Goal: Information Seeking & Learning: Learn about a topic

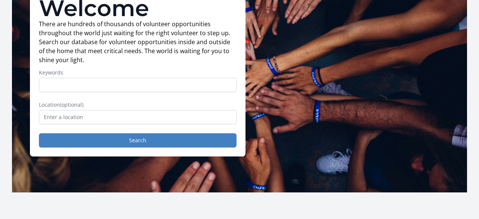
scroll to position [76, 0]
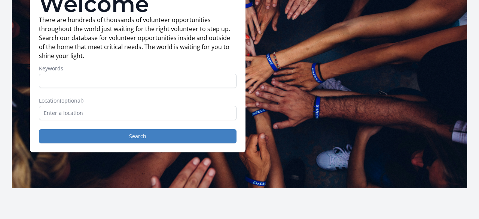
click at [73, 80] on input "Keywords" at bounding box center [138, 81] width 198 height 14
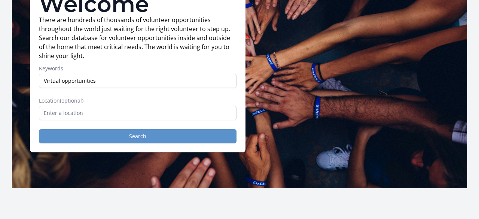
type input "Virtual opportunities"
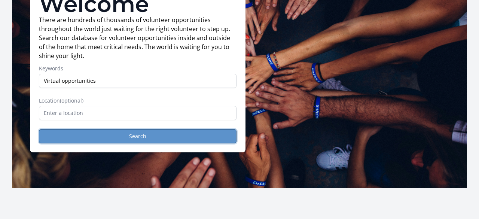
click at [131, 133] on button "Search" at bounding box center [138, 136] width 198 height 14
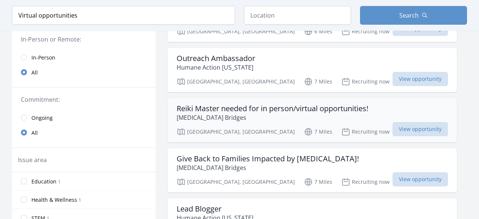
scroll to position [114, 0]
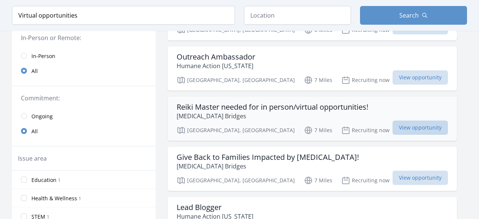
click at [393, 125] on span "View opportunity" at bounding box center [420, 128] width 55 height 14
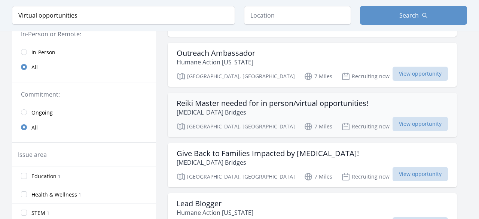
click at [338, 105] on h3 "Reiki Master needed for in person/virtual opportunities!" at bounding box center [273, 103] width 192 height 9
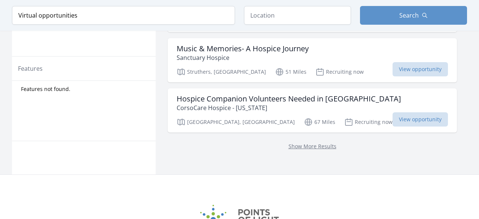
scroll to position [420, 0]
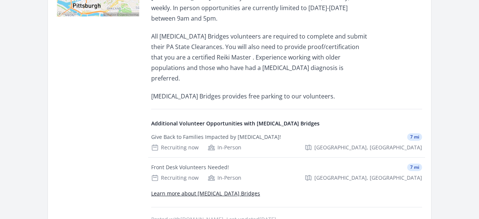
scroll to position [267, 0]
